Goal: Information Seeking & Learning: Compare options

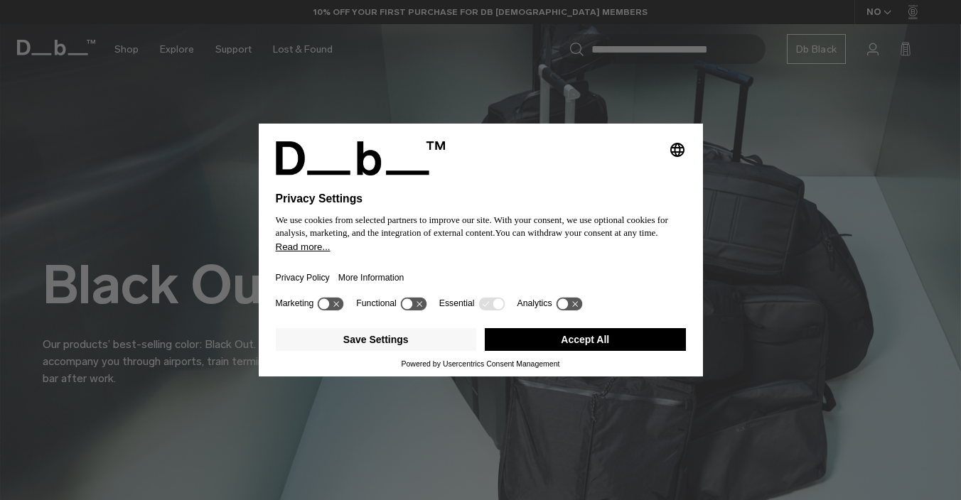
click at [532, 345] on button "Accept All" at bounding box center [585, 339] width 201 height 23
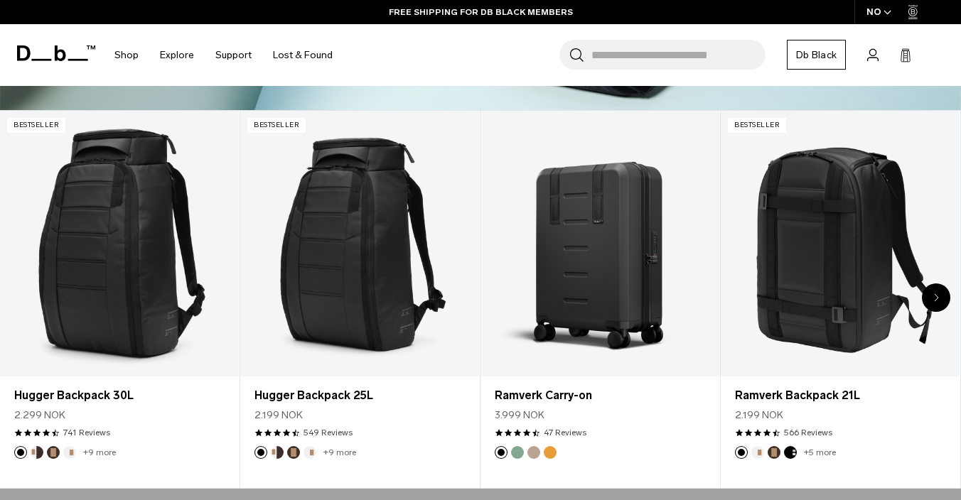
scroll to position [463, 0]
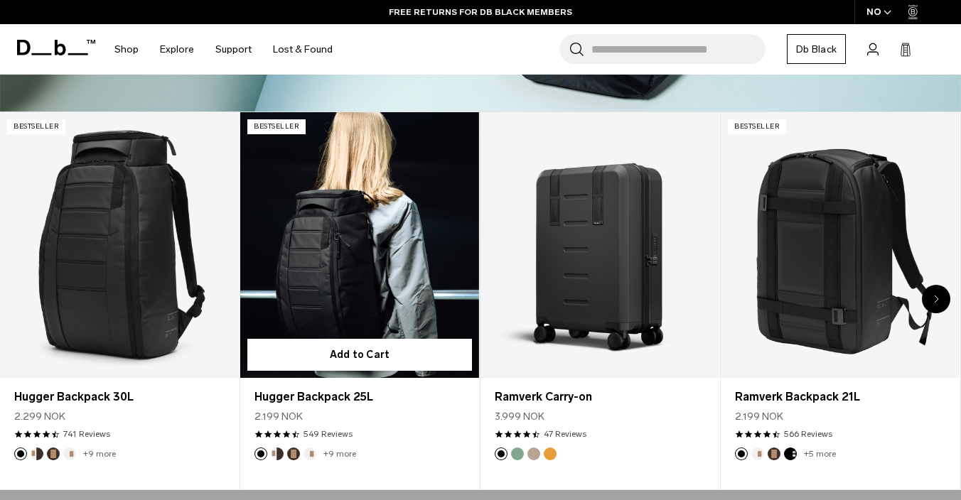
click at [256, 275] on link "Hugger Backpack 25L" at bounding box center [359, 244] width 239 height 265
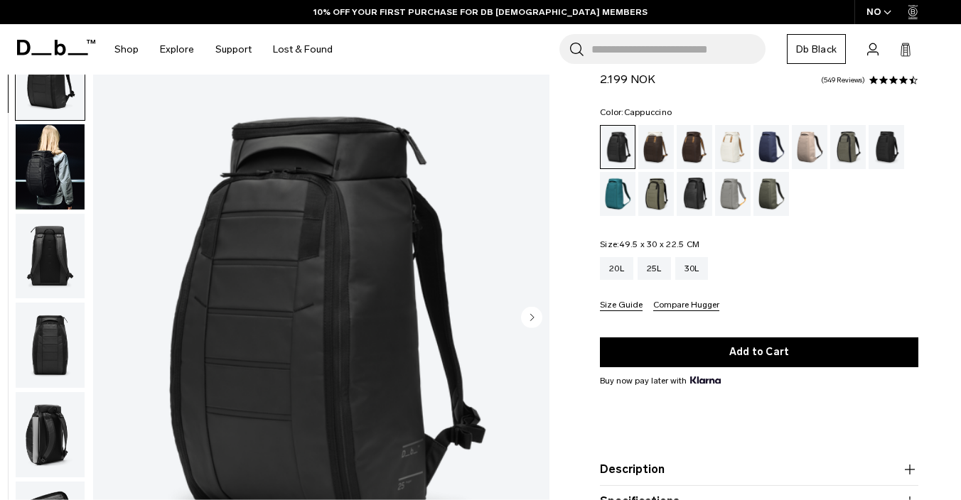
click at [657, 145] on div "Cappuccino" at bounding box center [656, 147] width 36 height 44
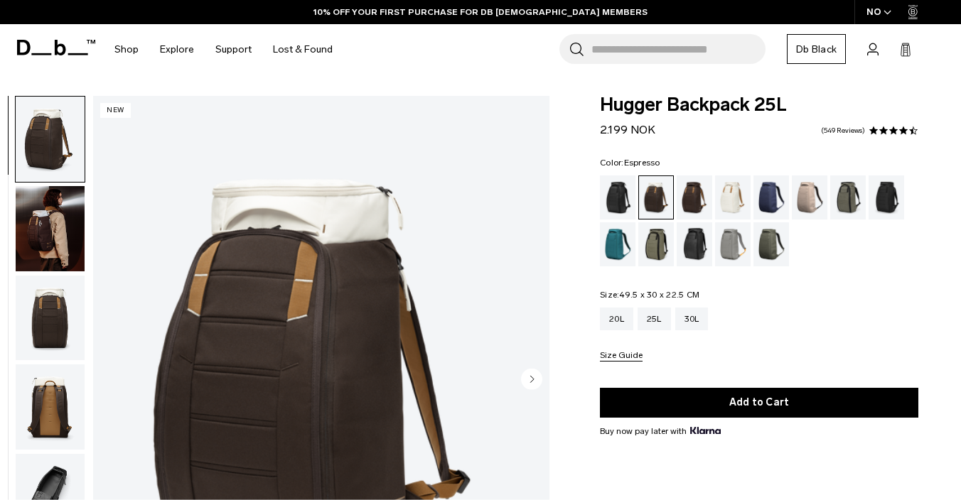
click at [702, 190] on div "Espresso" at bounding box center [694, 198] width 36 height 44
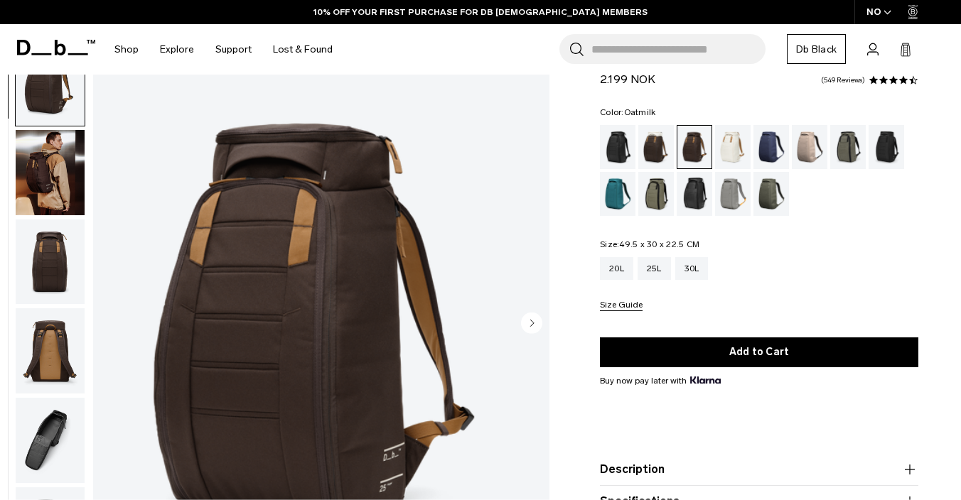
click at [726, 140] on div "Oatmilk" at bounding box center [733, 147] width 36 height 44
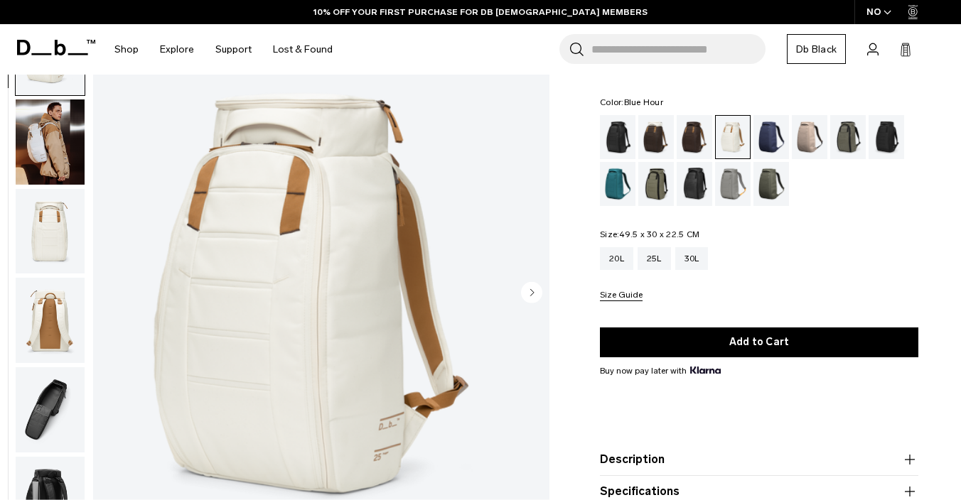
click at [777, 134] on div "Blue Hour" at bounding box center [771, 137] width 36 height 44
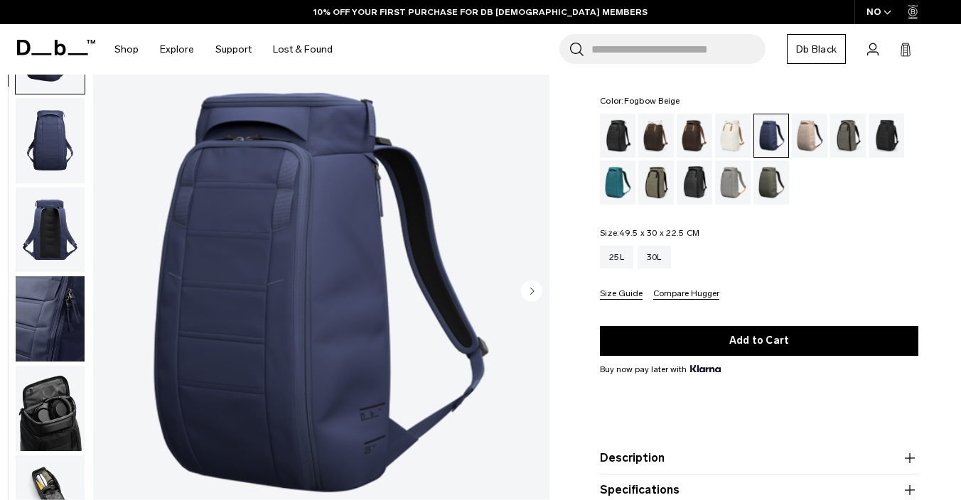
click at [814, 140] on div "Fogbow Beige" at bounding box center [810, 136] width 36 height 44
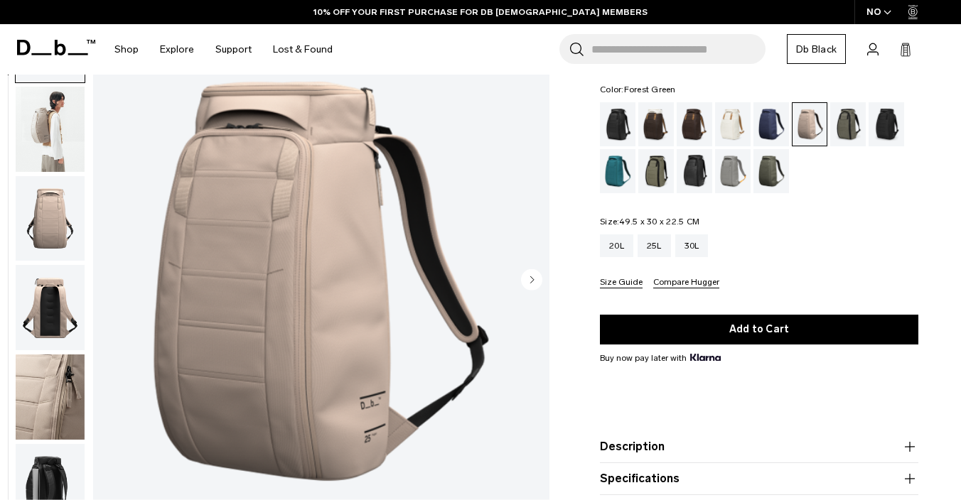
click at [851, 132] on div "Forest Green" at bounding box center [848, 124] width 36 height 44
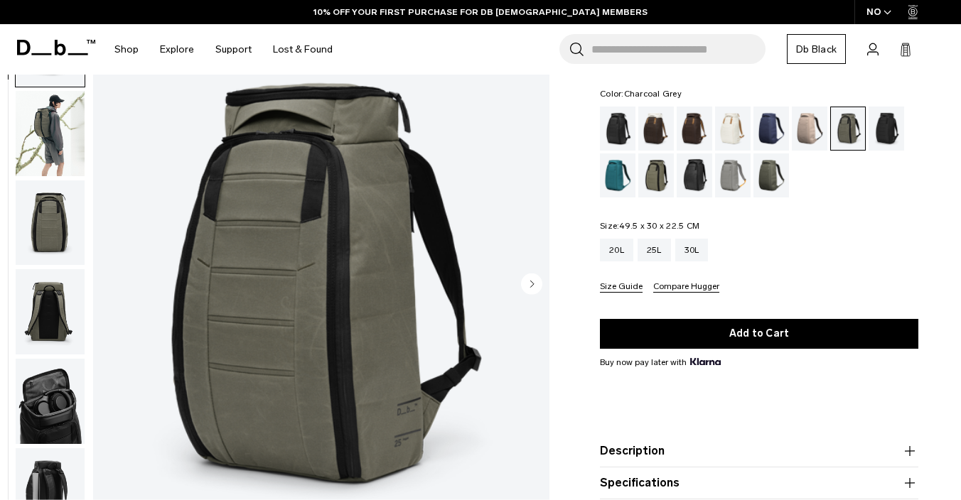
click at [885, 119] on div "Charcoal Grey" at bounding box center [886, 129] width 36 height 44
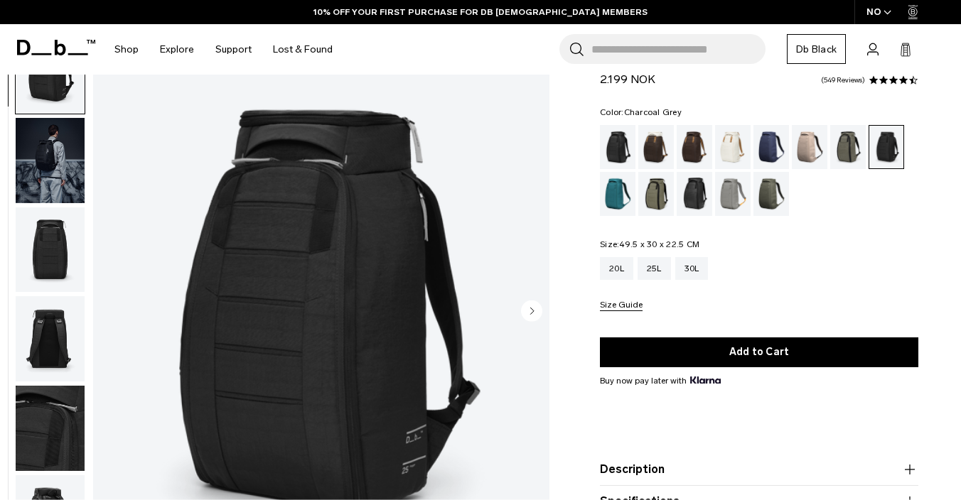
scroll to position [87, 0]
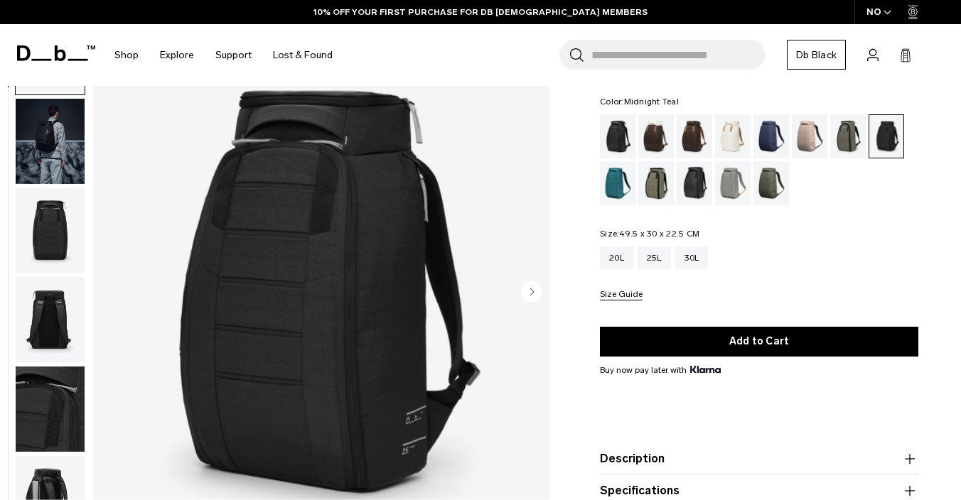
click at [619, 177] on div "Midnight Teal" at bounding box center [618, 183] width 36 height 44
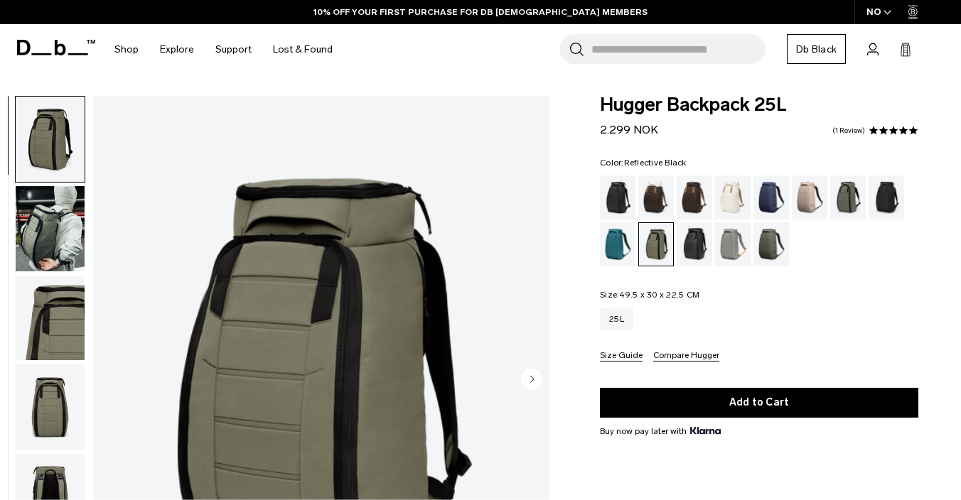
click at [692, 246] on div "Reflective Black" at bounding box center [694, 244] width 36 height 44
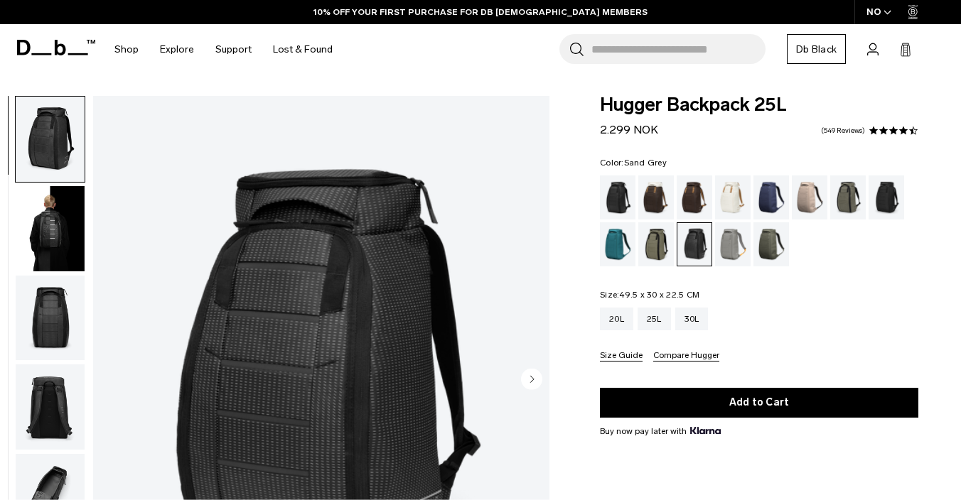
click at [722, 249] on div "Sand Grey" at bounding box center [733, 244] width 36 height 44
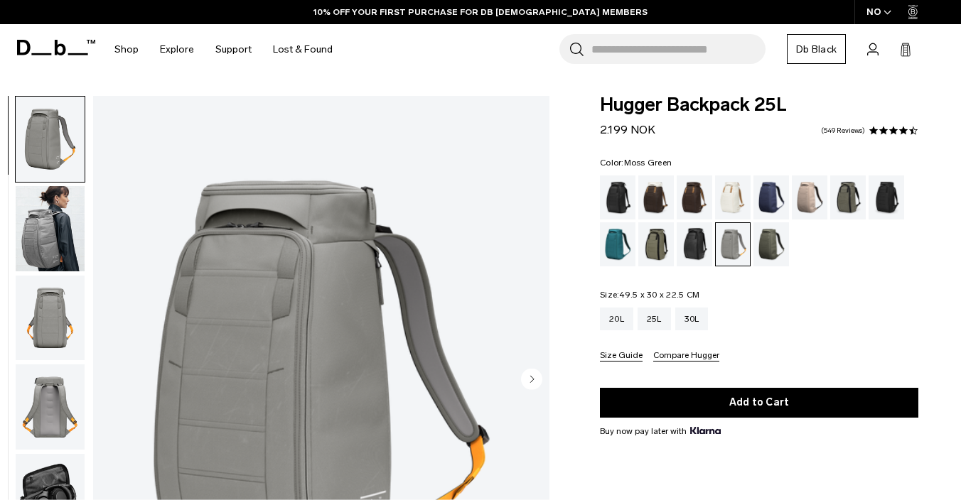
click at [758, 257] on div "Moss Green" at bounding box center [771, 244] width 36 height 44
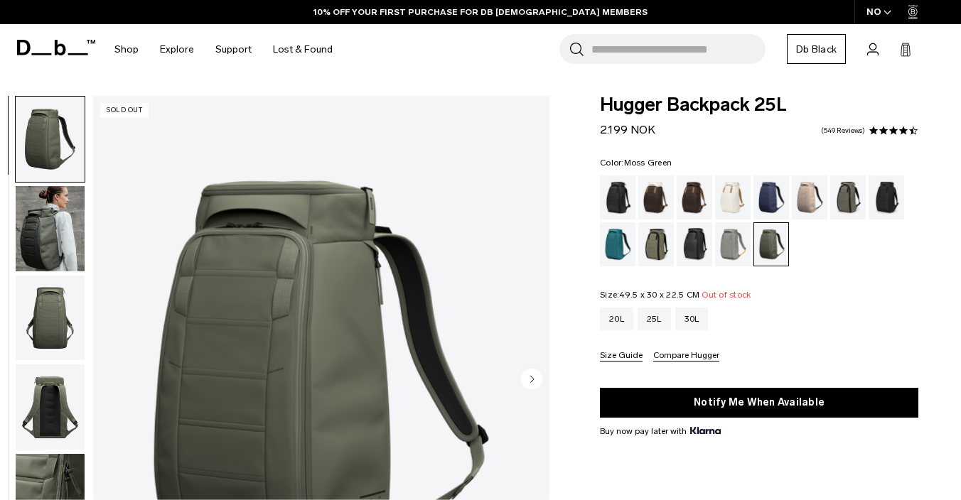
click at [56, 220] on img "button" at bounding box center [50, 228] width 69 height 85
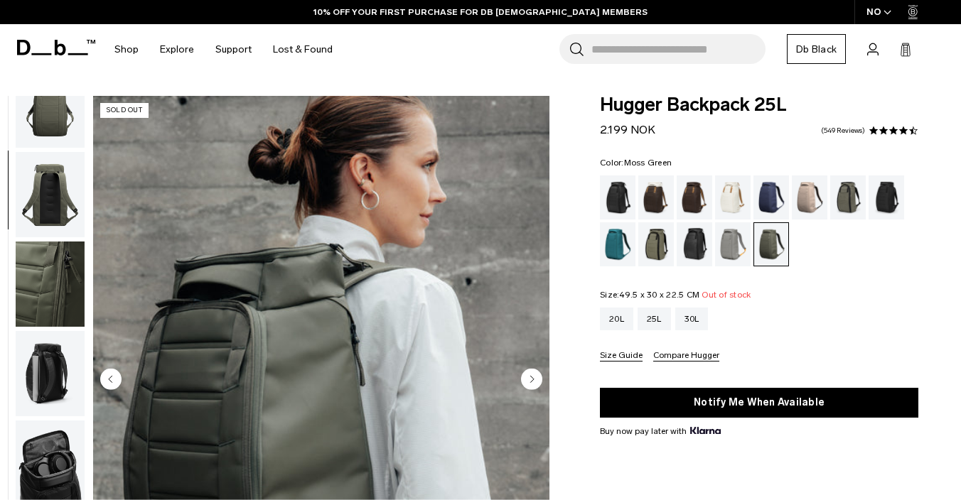
click at [43, 459] on img "button" at bounding box center [50, 463] width 69 height 85
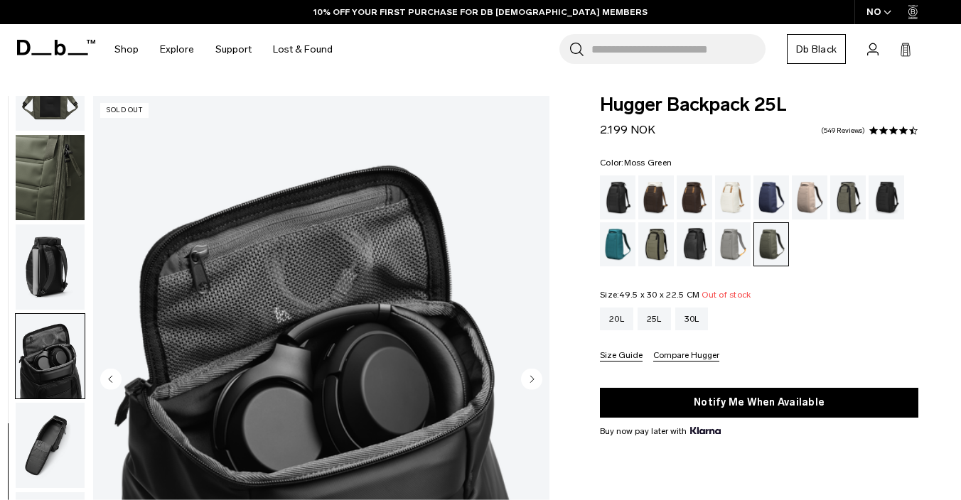
scroll to position [321, 0]
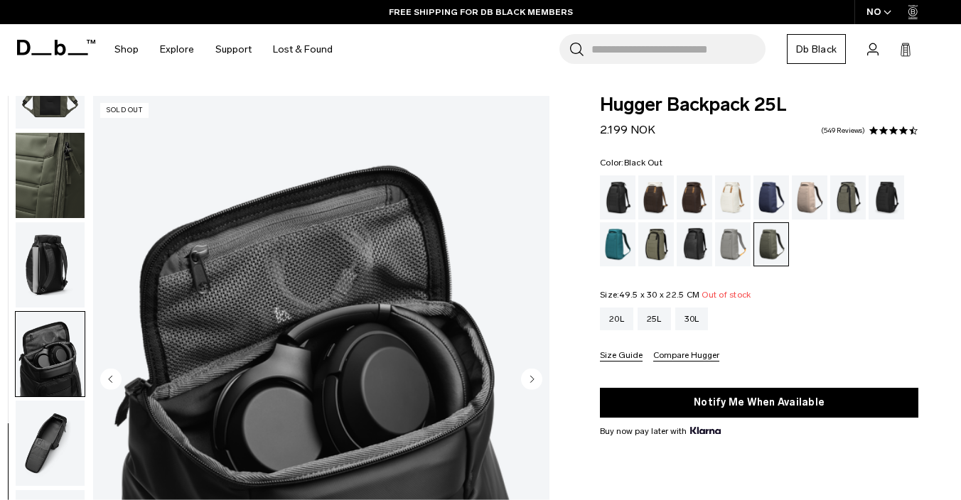
click at [608, 212] on div "Black Out" at bounding box center [618, 198] width 36 height 44
